Goal: Task Accomplishment & Management: Use online tool/utility

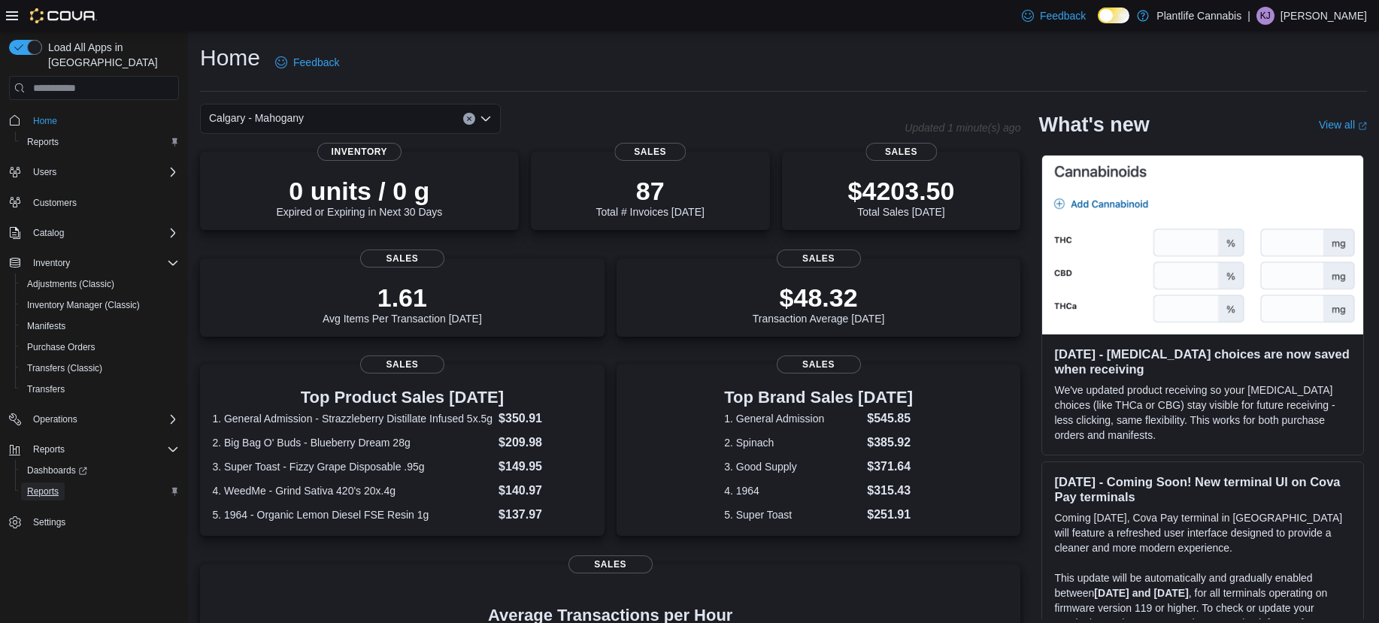
click at [50, 486] on span "Reports" at bounding box center [43, 492] width 32 height 12
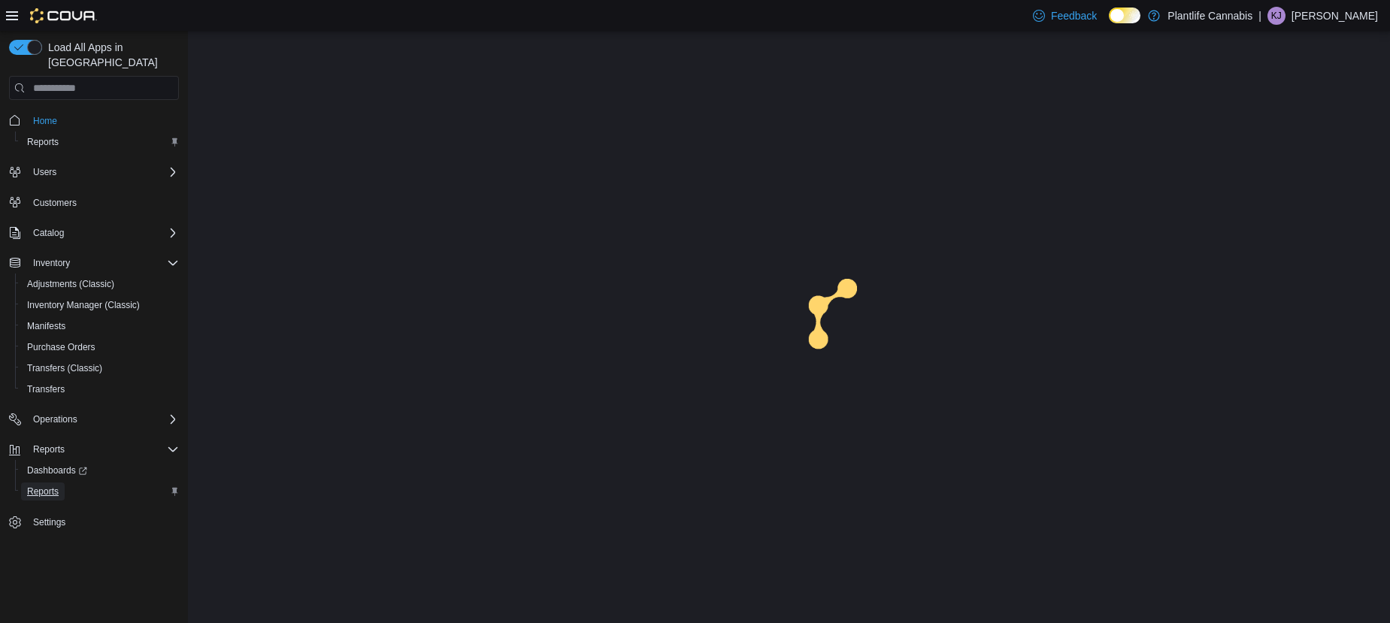
click at [50, 486] on span "Reports" at bounding box center [43, 492] width 32 height 12
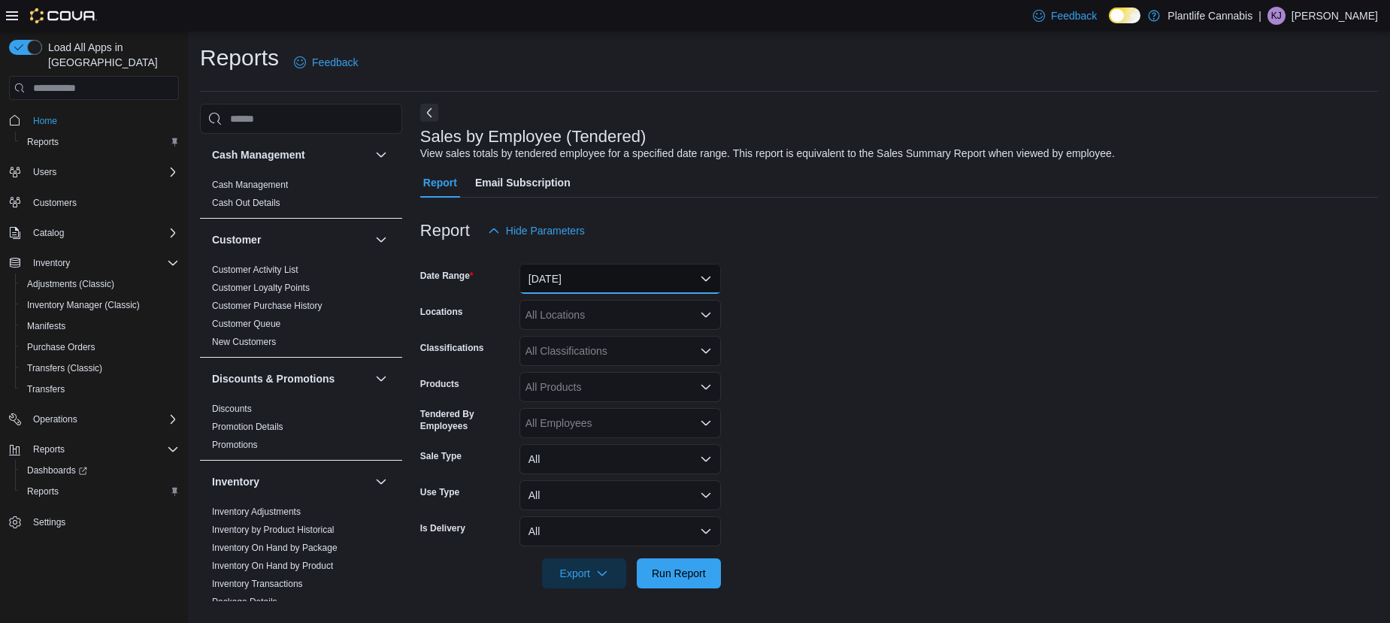
click at [662, 281] on button "[DATE]" at bounding box center [620, 279] width 201 height 30
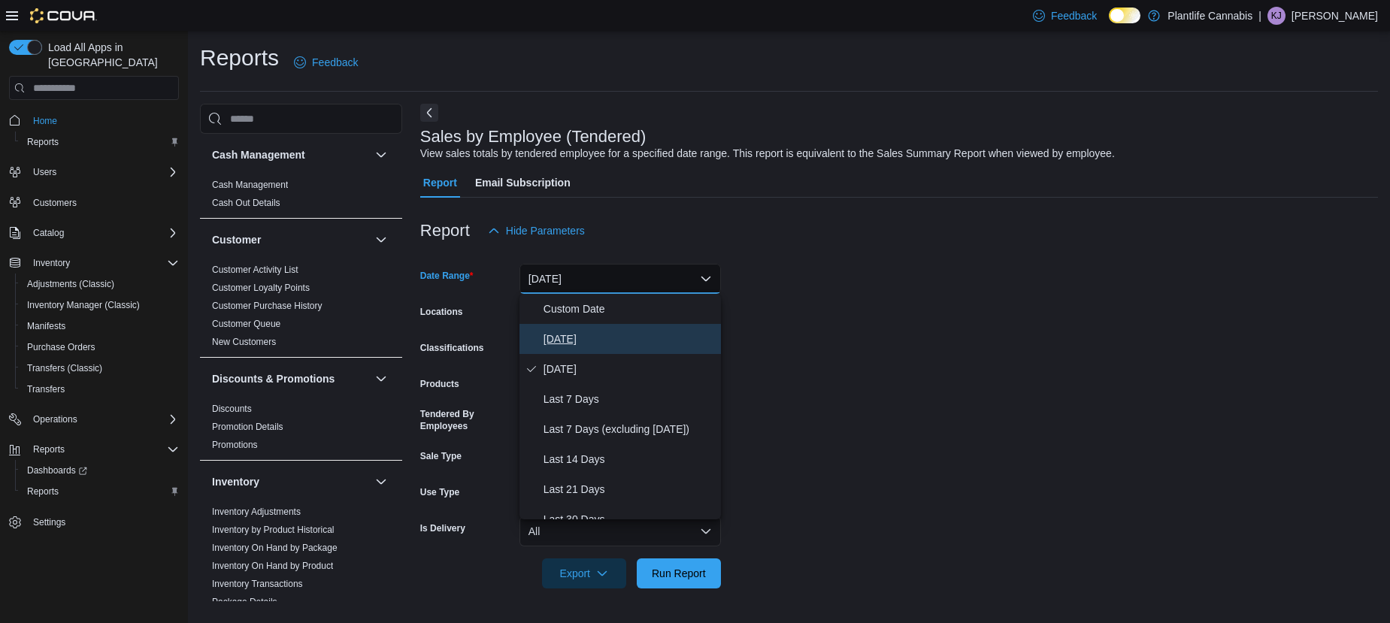
drag, startPoint x: 650, startPoint y: 333, endPoint x: 645, endPoint y: 322, distance: 12.1
click at [649, 332] on span "[DATE]" at bounding box center [629, 339] width 171 height 18
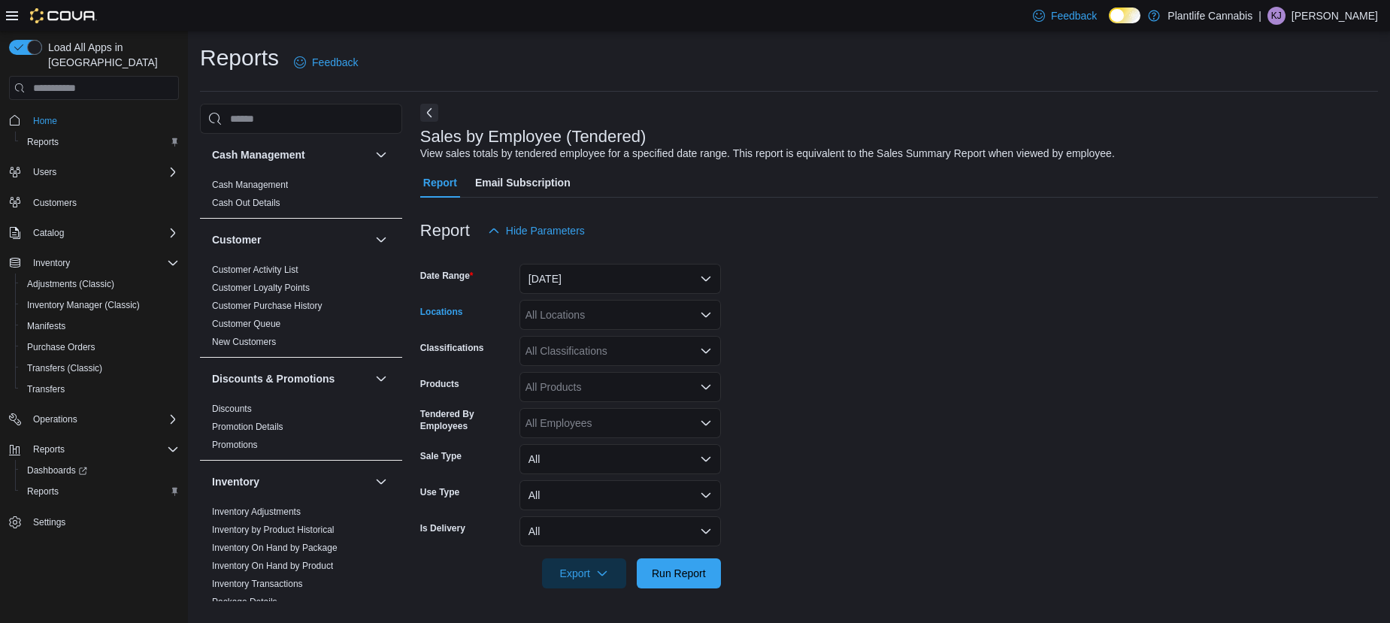
click at [643, 314] on div "All Locations" at bounding box center [620, 315] width 201 height 30
type input "***"
click at [596, 348] on button "Calgary - Mahogany" at bounding box center [620, 341] width 201 height 22
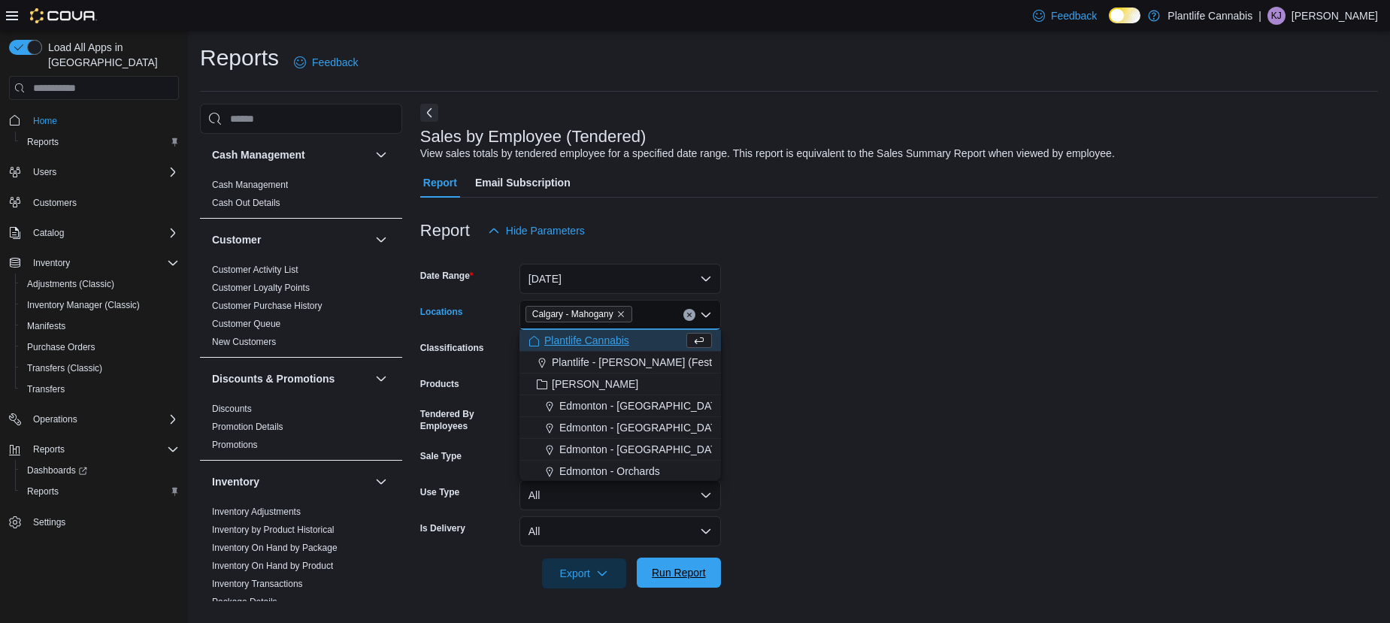
click at [668, 577] on span "Run Report" at bounding box center [679, 572] width 54 height 15
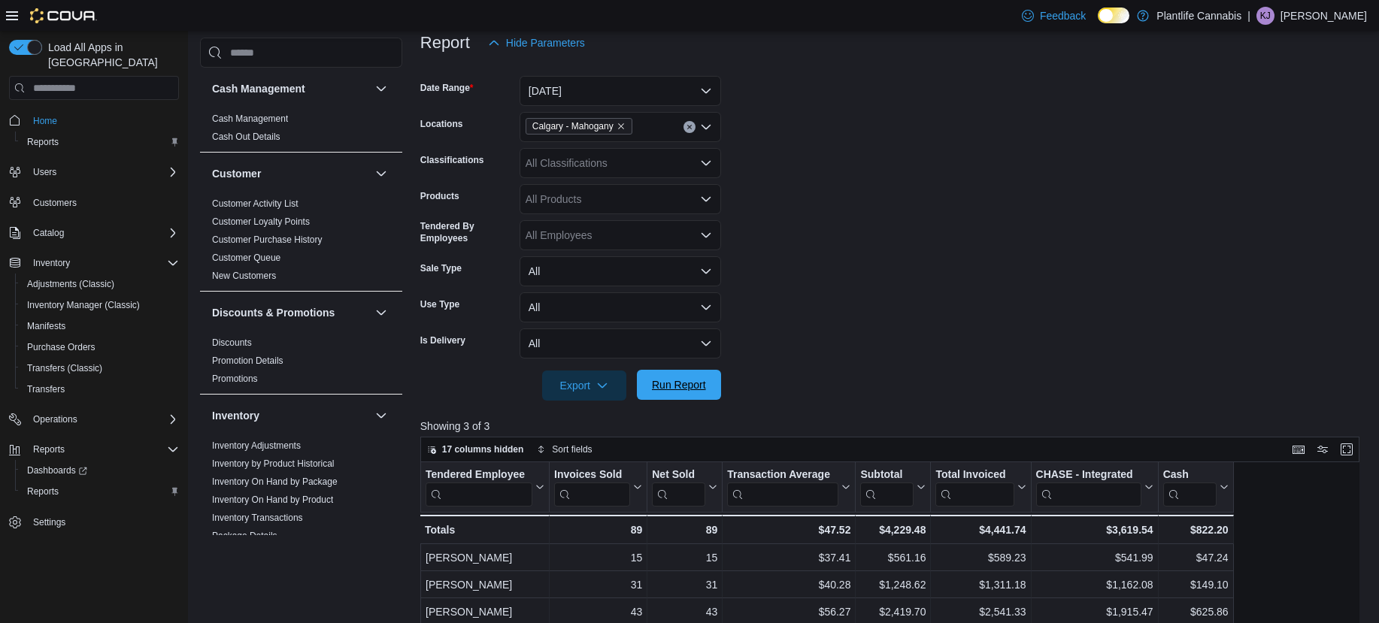
scroll to position [304, 0]
